Goal: Transaction & Acquisition: Purchase product/service

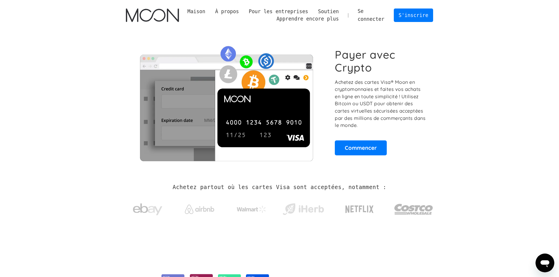
click at [462, 192] on section "Achetez partout où les cartes Visa sont acceptées, notamment :" at bounding box center [279, 204] width 559 height 62
click at [376, 150] on font "Commencer" at bounding box center [361, 147] width 32 height 7
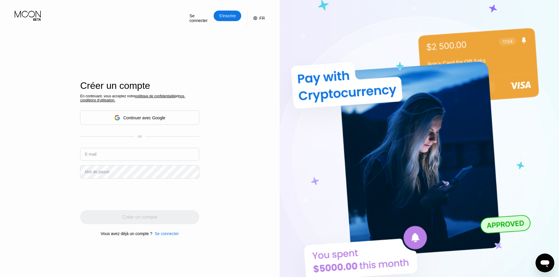
click at [138, 161] on input "text" at bounding box center [139, 154] width 119 height 13
type input "kaka6854@proton.me"
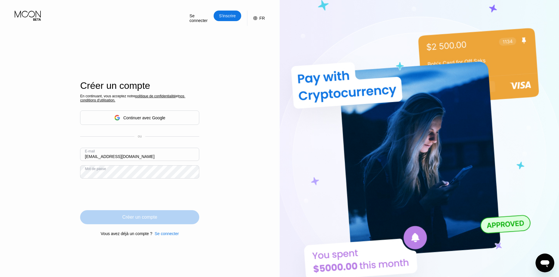
click at [117, 216] on div "Créer un compte" at bounding box center [139, 217] width 119 height 14
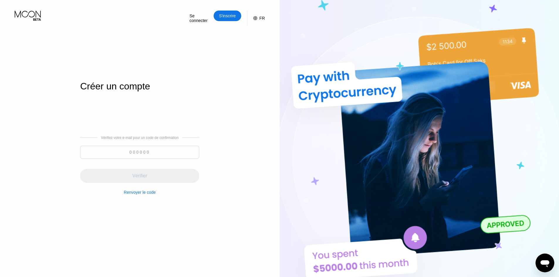
paste input "969056"
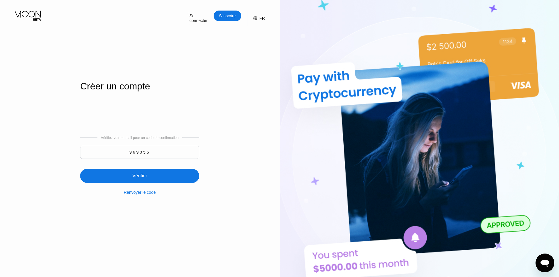
type input "969056"
click at [152, 181] on div "Vérifier" at bounding box center [139, 176] width 119 height 14
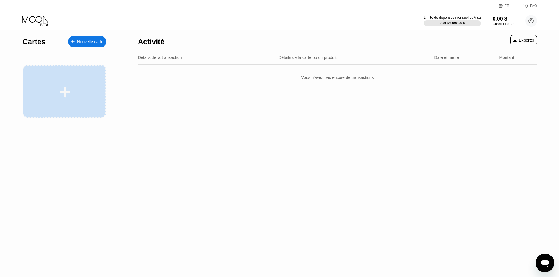
click at [61, 100] on div at bounding box center [64, 91] width 83 height 53
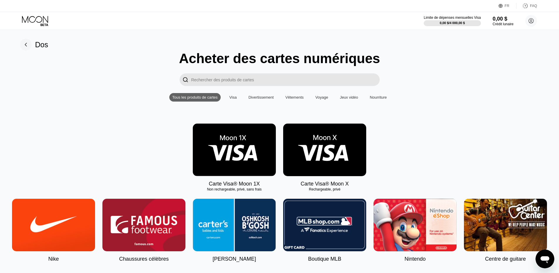
click at [235, 157] on img at bounding box center [234, 150] width 83 height 53
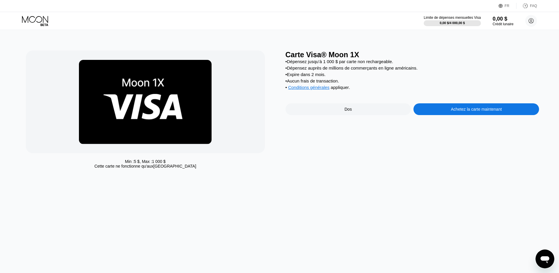
click at [452, 112] on font "Achetez la carte maintenant" at bounding box center [476, 109] width 51 height 5
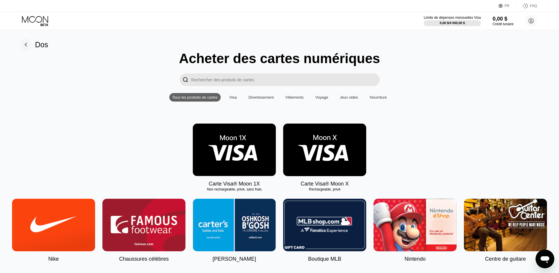
click at [320, 170] on img at bounding box center [324, 150] width 83 height 53
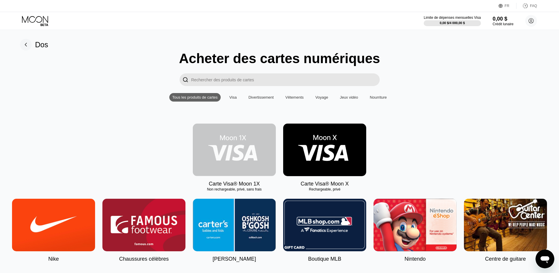
click at [237, 156] on img at bounding box center [234, 150] width 83 height 53
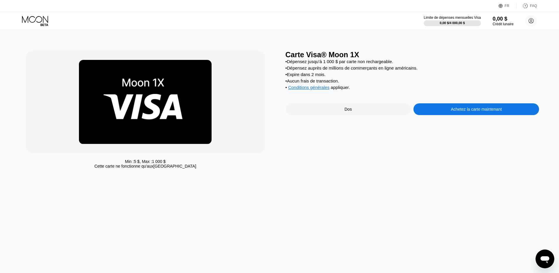
click at [362, 66] on div "• Dépensez jusqu’à 1 000 $ par carte non rechargeable. • Dépensez auprès de mil…" at bounding box center [413, 76] width 254 height 34
click at [352, 115] on div "Dos" at bounding box center [349, 109] width 126 height 12
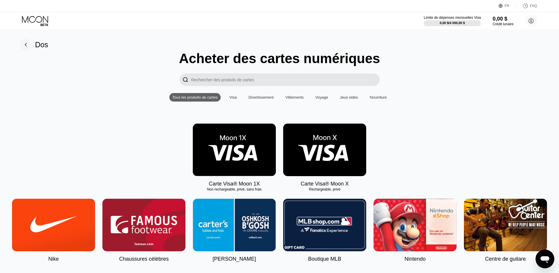
click at [245, 163] on img at bounding box center [234, 150] width 83 height 53
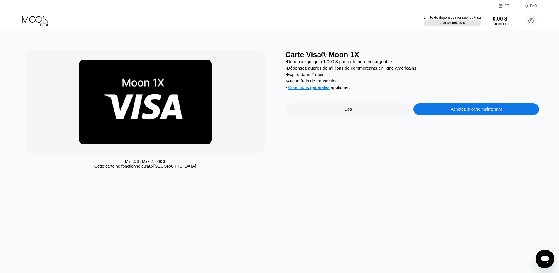
click at [468, 112] on font "Achetez la carte maintenant" at bounding box center [476, 109] width 51 height 5
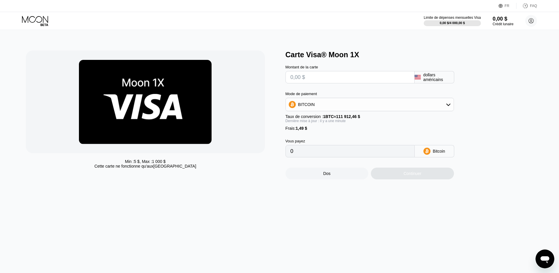
click at [430, 80] on font "dollars américains" at bounding box center [433, 76] width 20 height 9
click at [336, 82] on input "text" at bounding box center [350, 77] width 119 height 12
type input "$1"
type input "0.00002225"
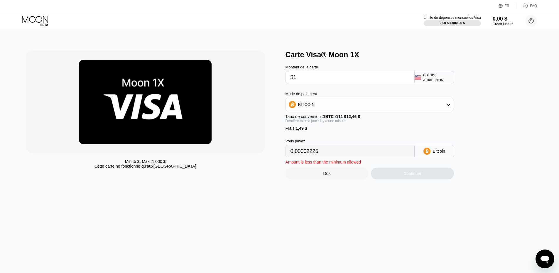
type input "$10"
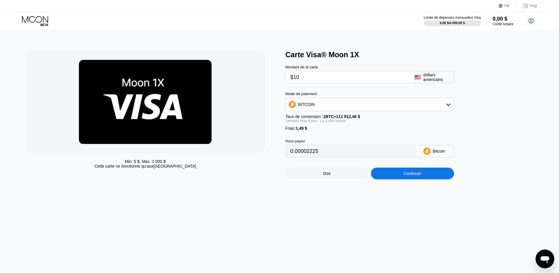
type input "0.00010267"
type input "$100"
type input "0.00090687"
type input "$1000"
type input "0.00894887"
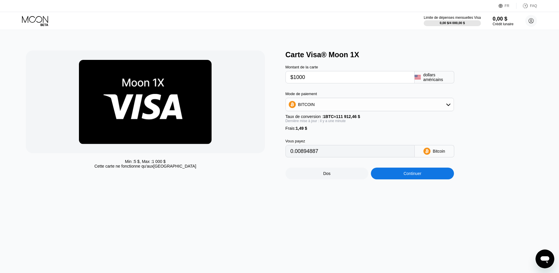
type input "$1000"
click at [395, 107] on div "BITCOIN" at bounding box center [370, 105] width 168 height 12
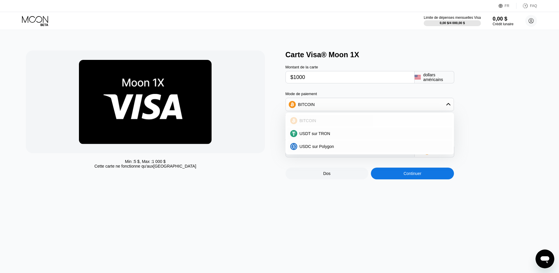
click at [315, 123] on div "BITCOIN" at bounding box center [373, 120] width 152 height 5
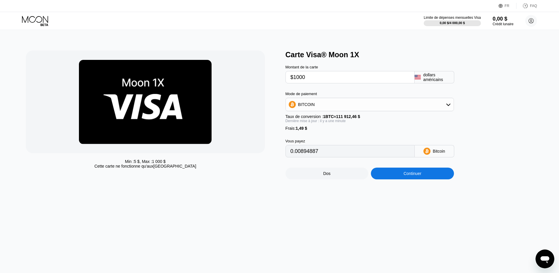
click at [405, 176] on font "Continuer" at bounding box center [413, 173] width 18 height 5
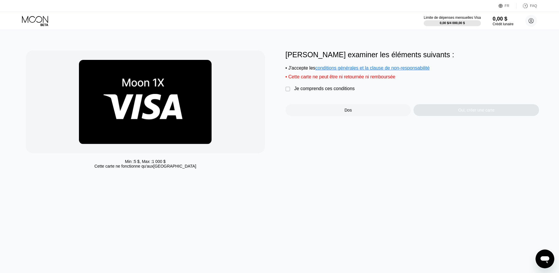
click at [292, 92] on div " Je comprends ces conditions" at bounding box center [322, 89] width 72 height 6
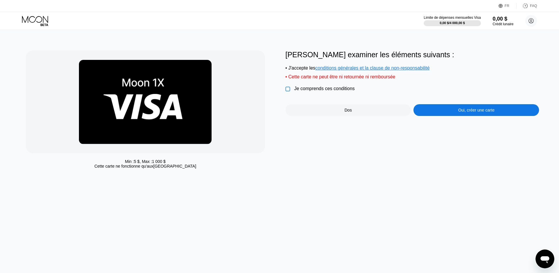
click at [460, 112] on font "Oui, créer une carte" at bounding box center [476, 110] width 36 height 5
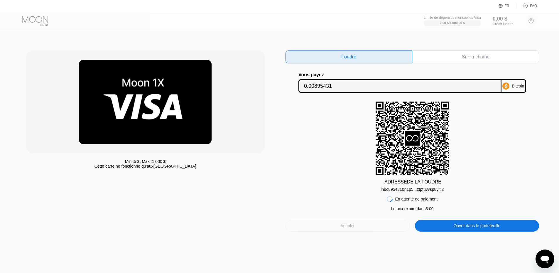
drag, startPoint x: 343, startPoint y: 228, endPoint x: 346, endPoint y: 253, distance: 25.4
click at [346, 253] on div "Min : 5 $ , Max : 1 000 $ Cette carte ne fonctionne qu'aux États-Unis Foudre Su…" at bounding box center [280, 151] width 564 height 243
click at [345, 228] on font "Annuler" at bounding box center [347, 225] width 14 height 5
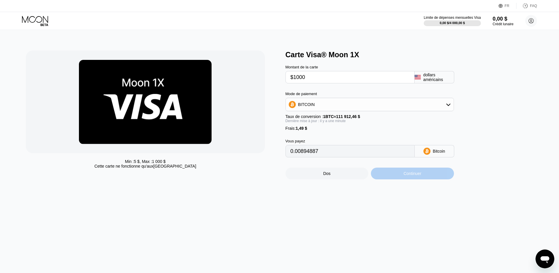
click at [402, 176] on div "Continuer" at bounding box center [412, 174] width 83 height 12
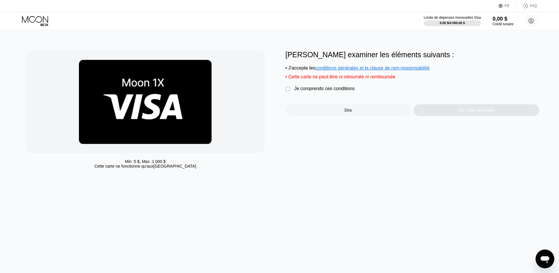
click at [347, 91] on font "Je comprends ces conditions" at bounding box center [324, 88] width 60 height 5
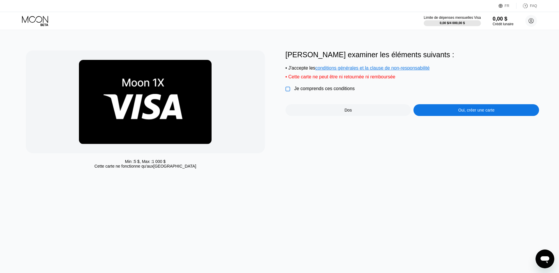
click at [426, 107] on div "Veuillez examiner les éléments suivants : • J'accepte les conditions générales …" at bounding box center [413, 82] width 254 height 65
click at [431, 115] on div "Oui, créer une carte" at bounding box center [477, 110] width 126 height 12
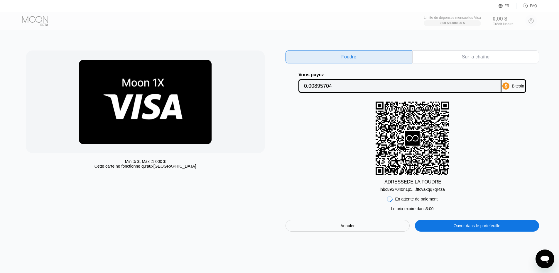
click at [367, 232] on div "Annuler" at bounding box center [348, 226] width 124 height 12
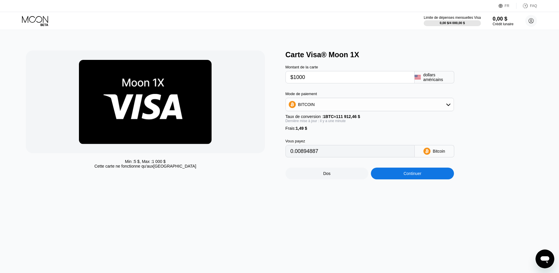
drag, startPoint x: 0, startPoint y: 0, endPoint x: 26, endPoint y: 75, distance: 79.9
click at [31, 94] on div at bounding box center [145, 101] width 239 height 103
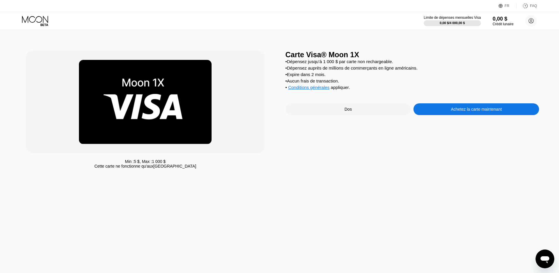
click at [67, 89] on div at bounding box center [145, 101] width 239 height 103
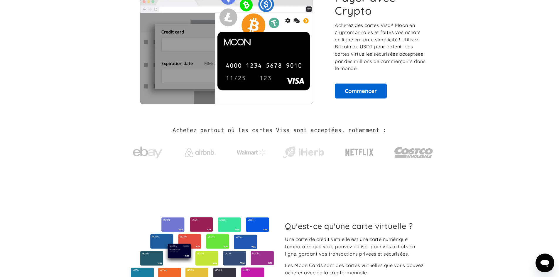
scroll to position [59, 0]
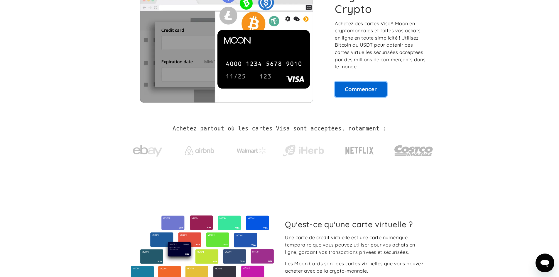
click at [369, 87] on font "Commencer" at bounding box center [361, 89] width 32 height 7
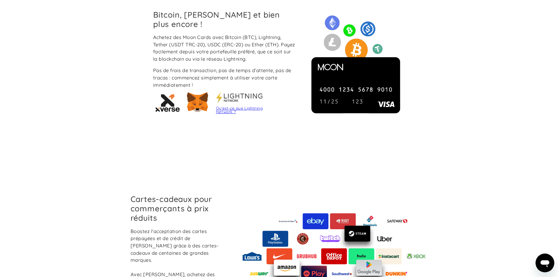
scroll to position [528, 0]
